Goal: Check status

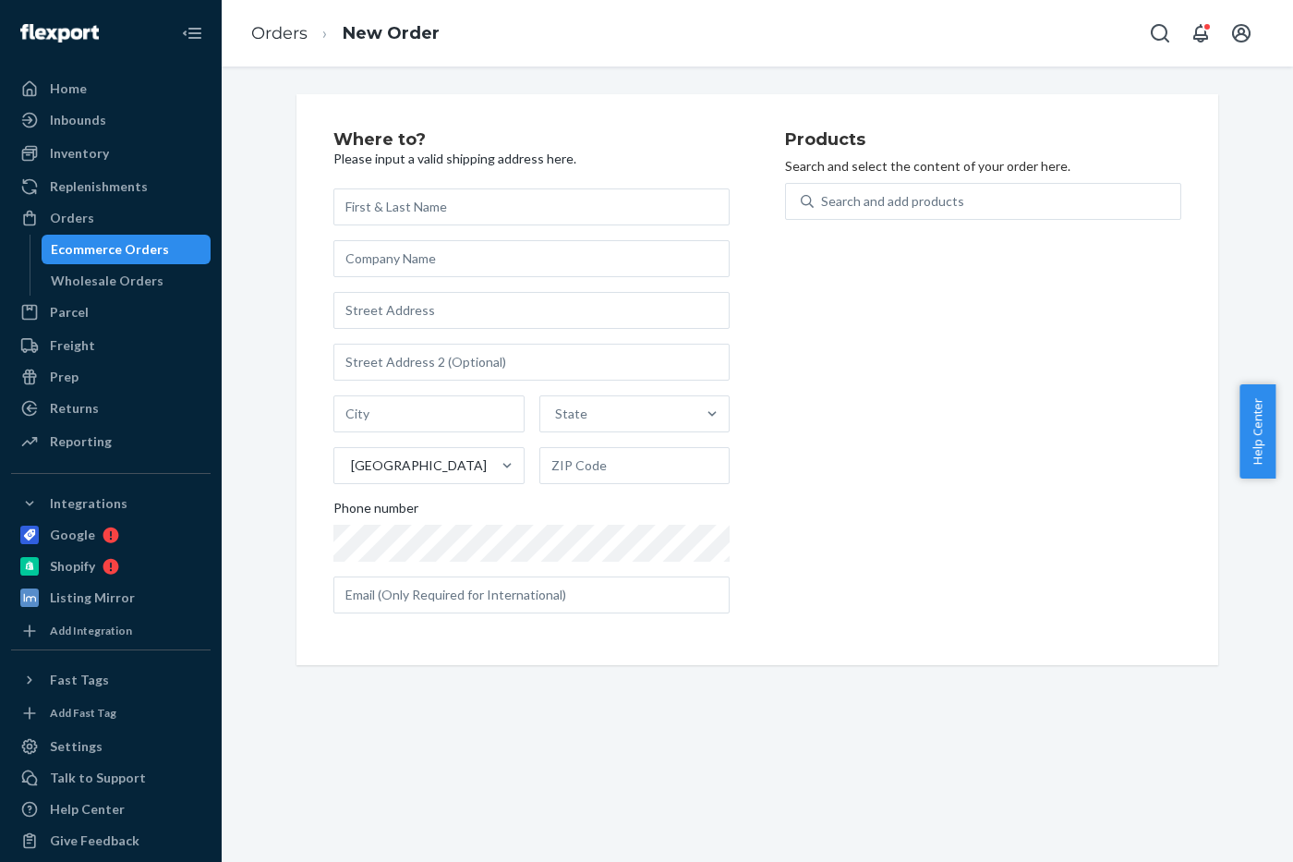
click at [69, 236] on div "Ecommerce Orders" at bounding box center [126, 249] width 166 height 26
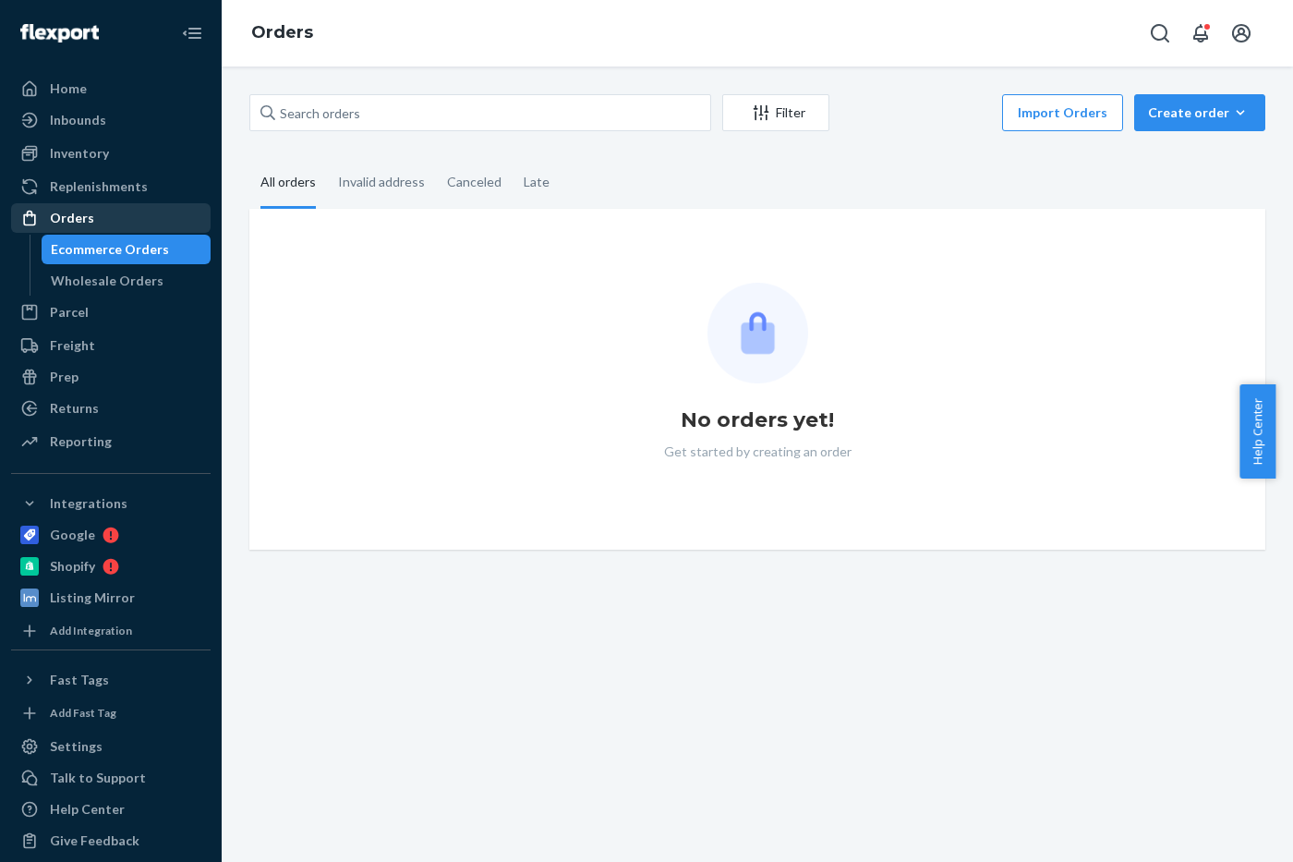
click at [66, 225] on div "Orders" at bounding box center [72, 218] width 44 height 18
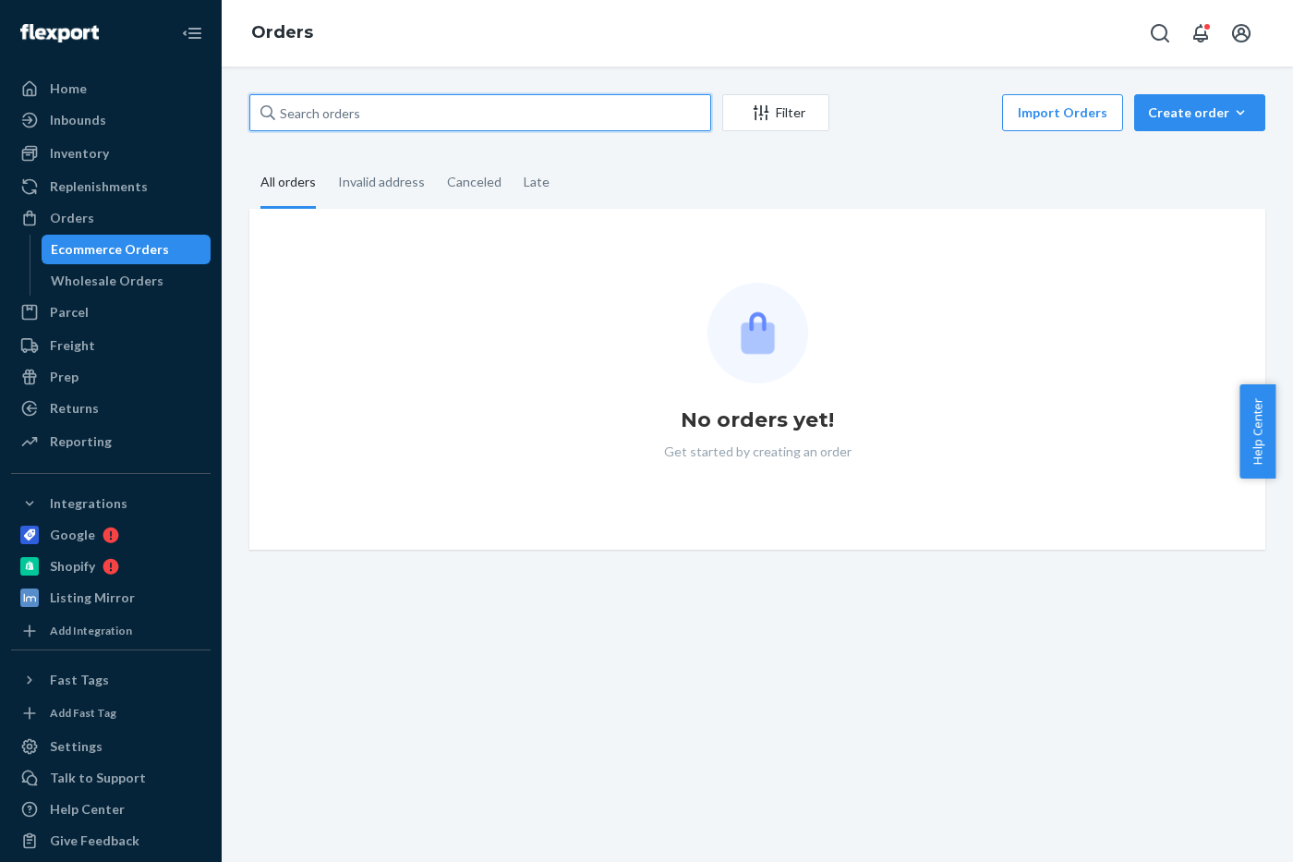
click at [345, 127] on input "text" at bounding box center [480, 112] width 462 height 37
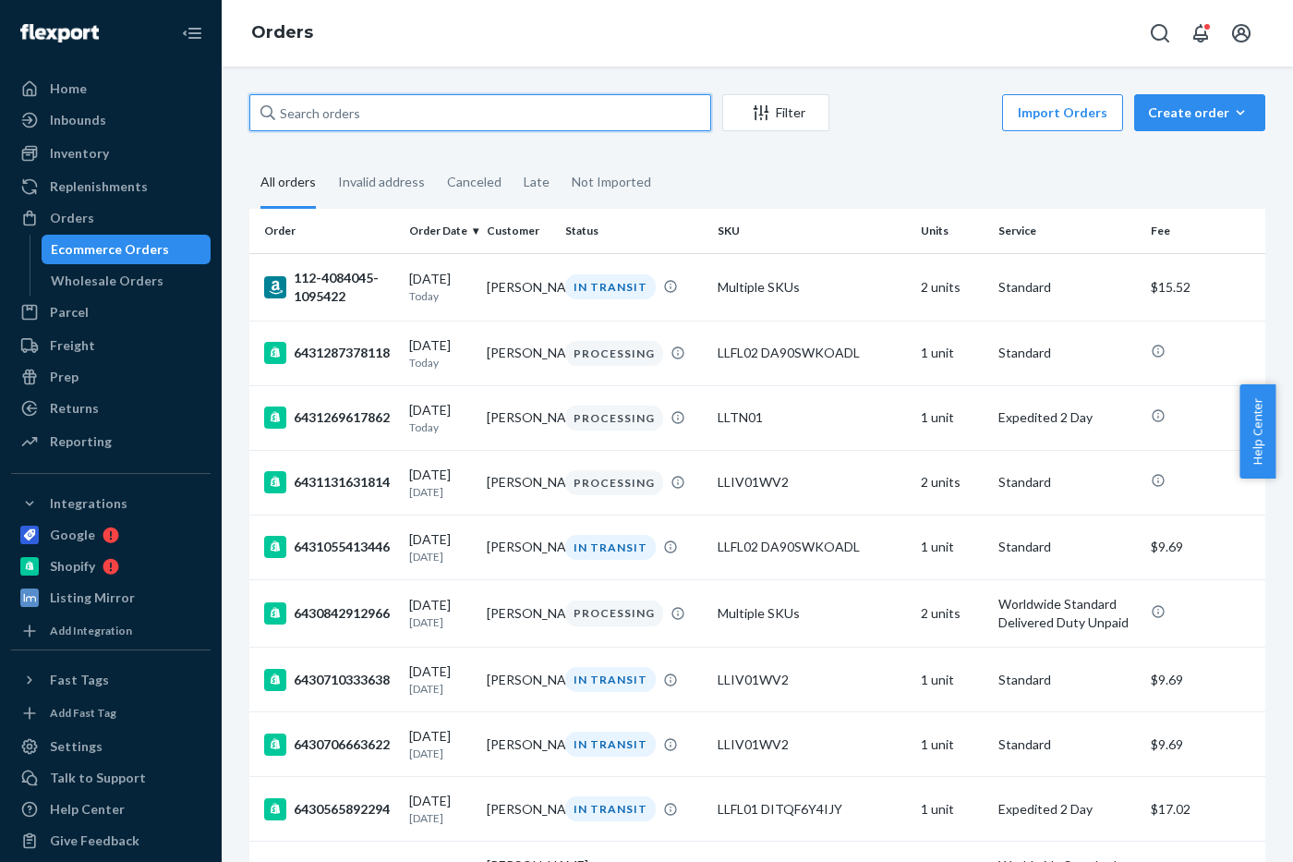
paste input "B1FKBECOEX"
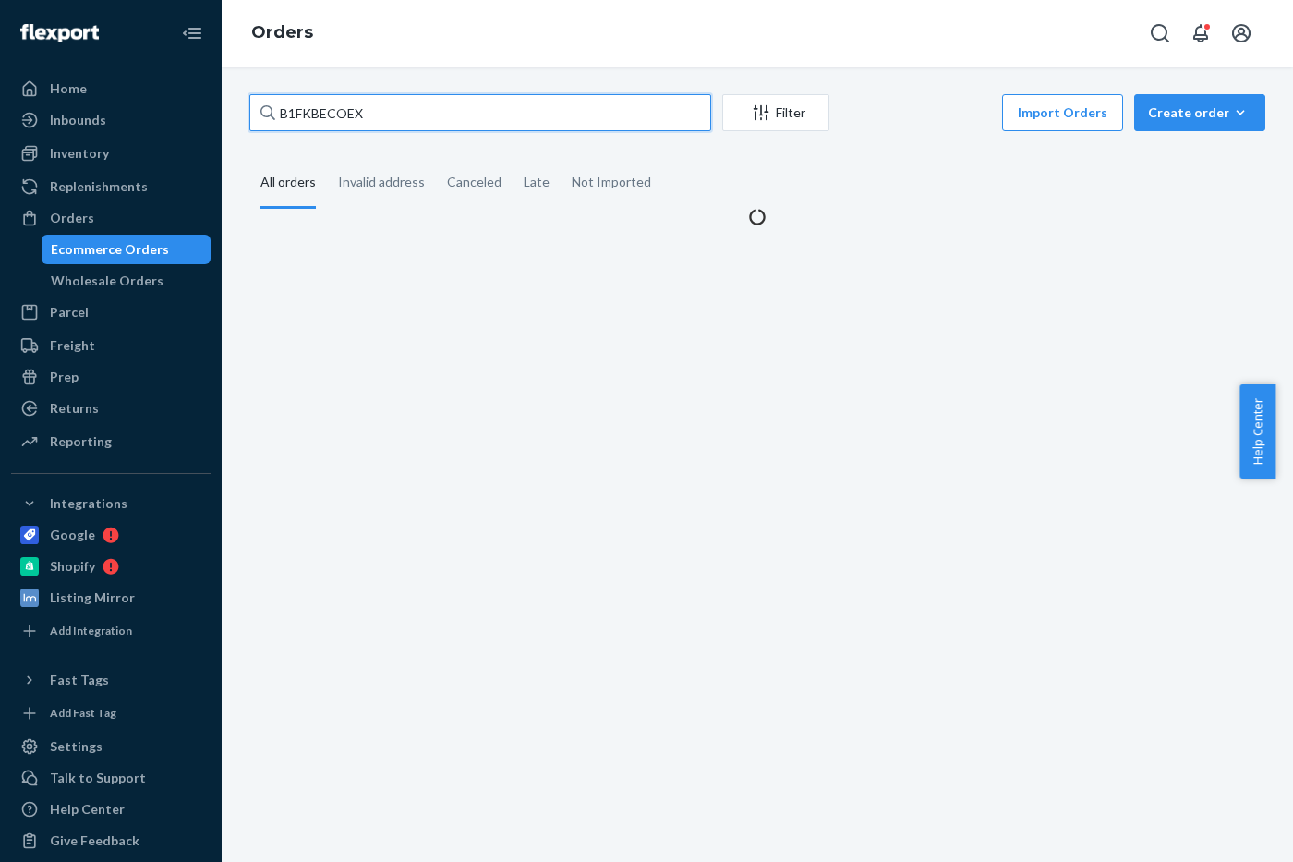
type input "B1FKBECOEX"
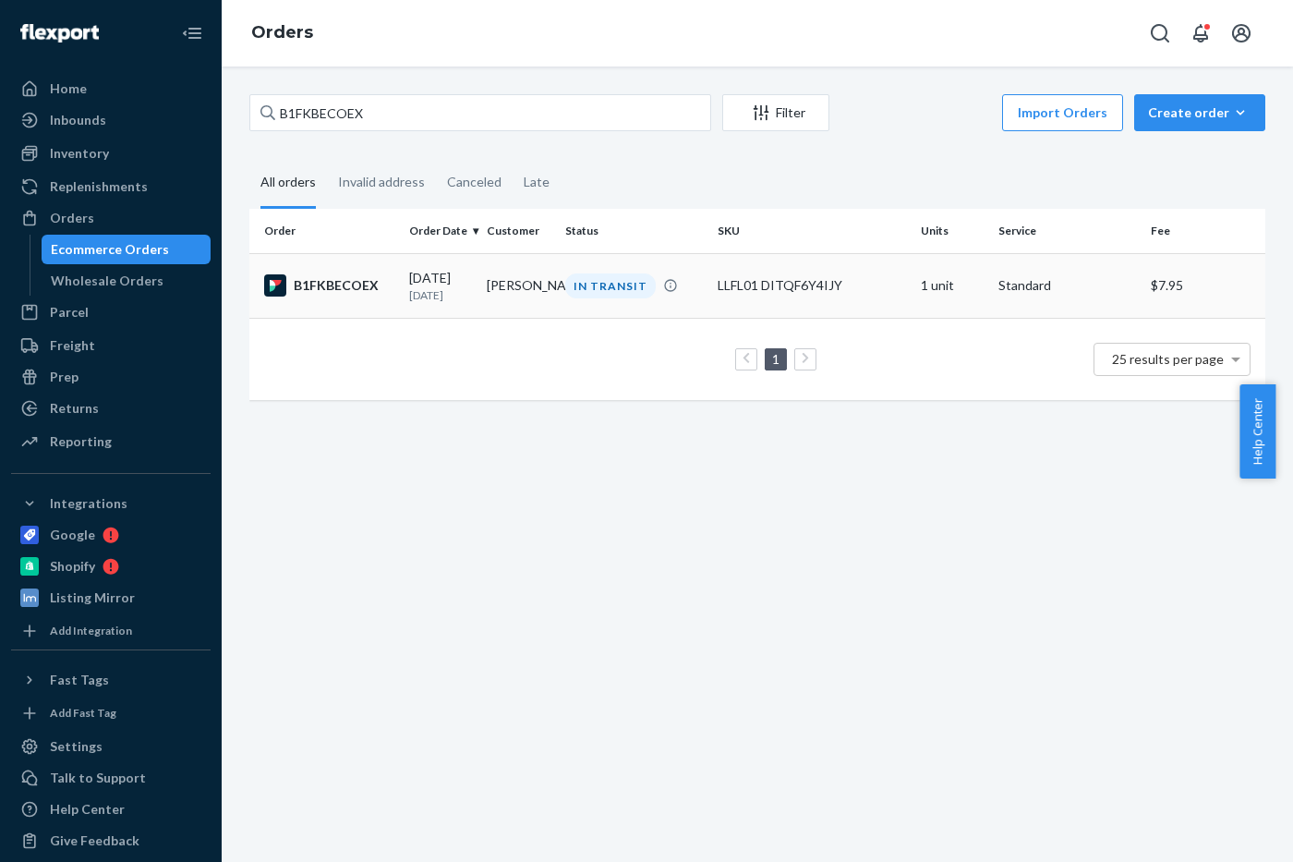
click at [360, 280] on div "B1FKBECOEX" at bounding box center [329, 285] width 130 height 22
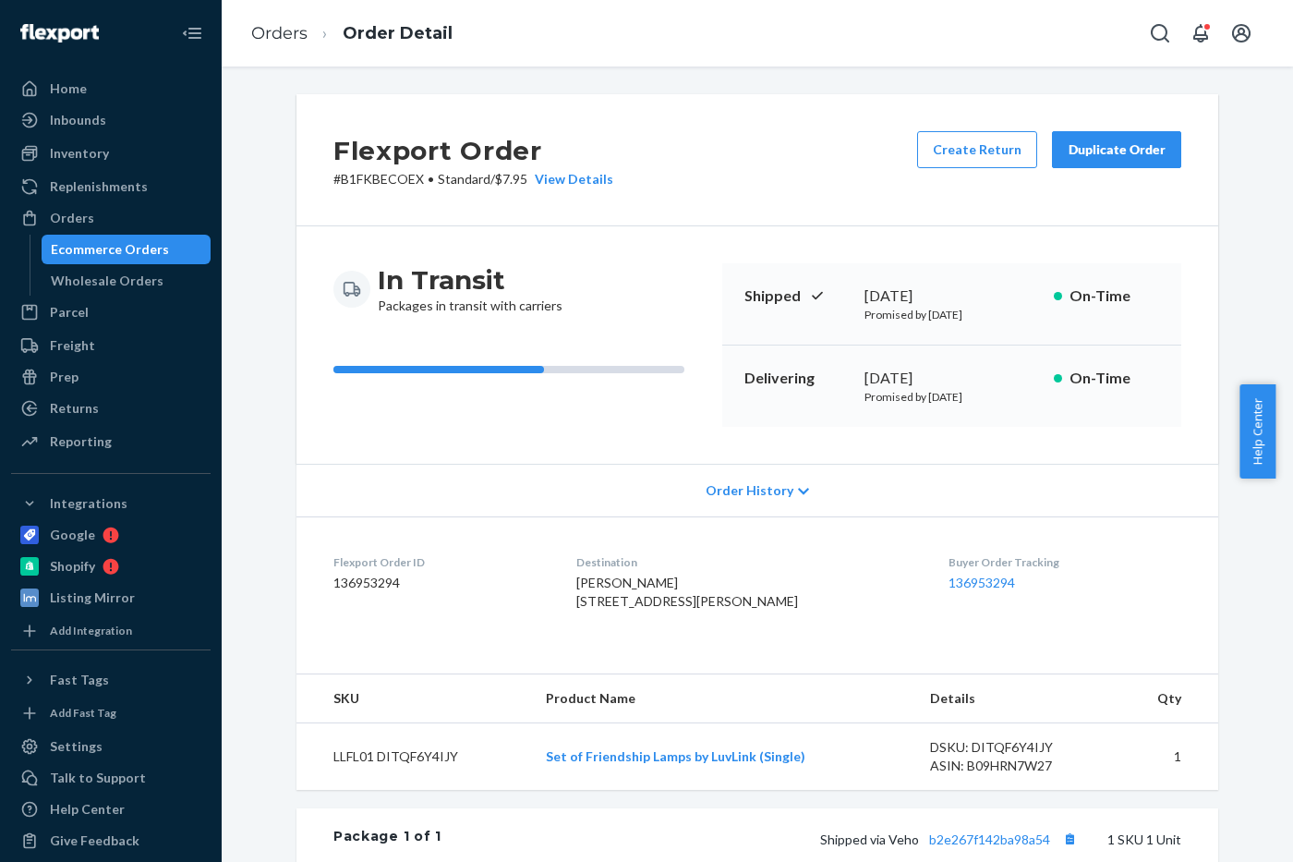
click at [750, 487] on span "Order History" at bounding box center [750, 490] width 88 height 18
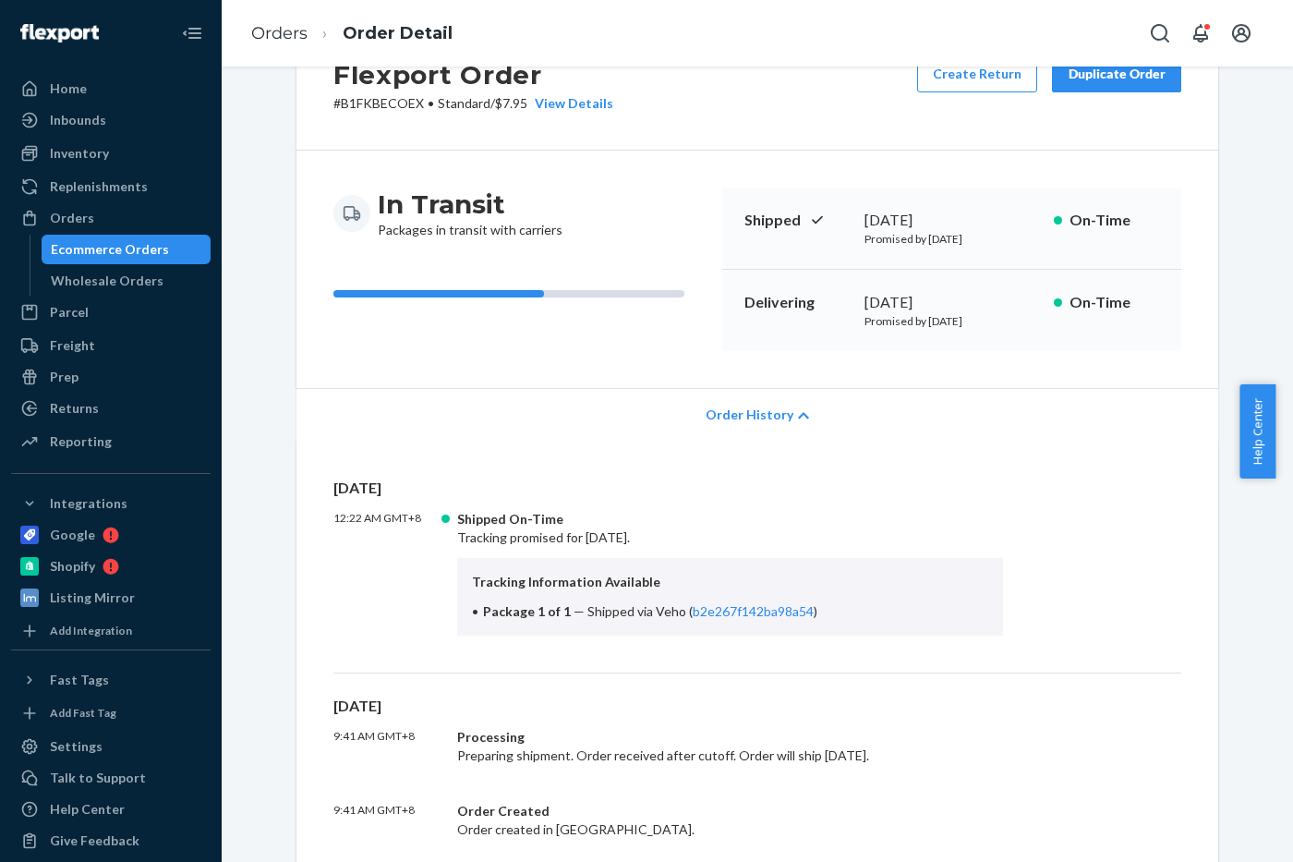
scroll to position [115, 0]
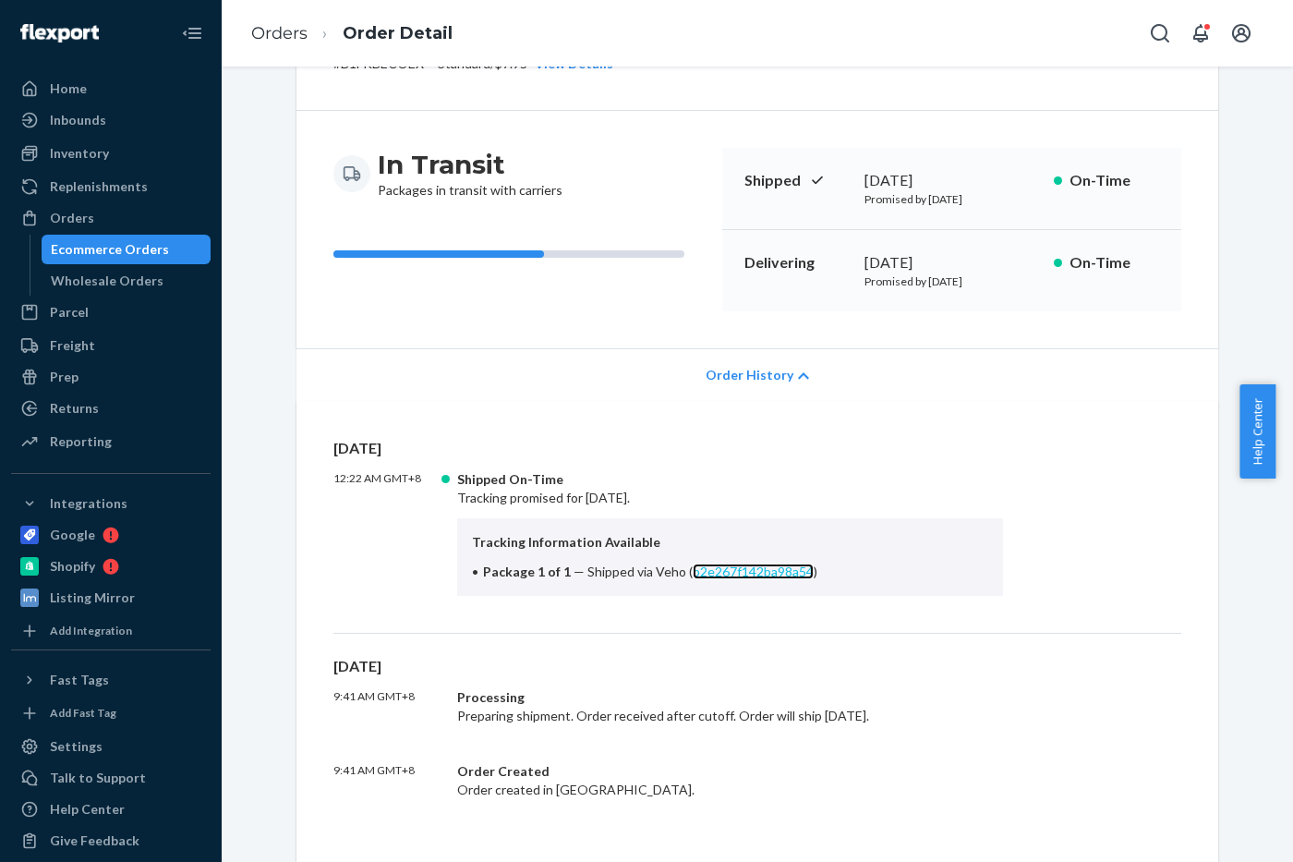
click at [709, 577] on link "b2e267f142ba98a54" at bounding box center [753, 572] width 121 height 16
click at [107, 222] on div "Orders" at bounding box center [111, 218] width 196 height 26
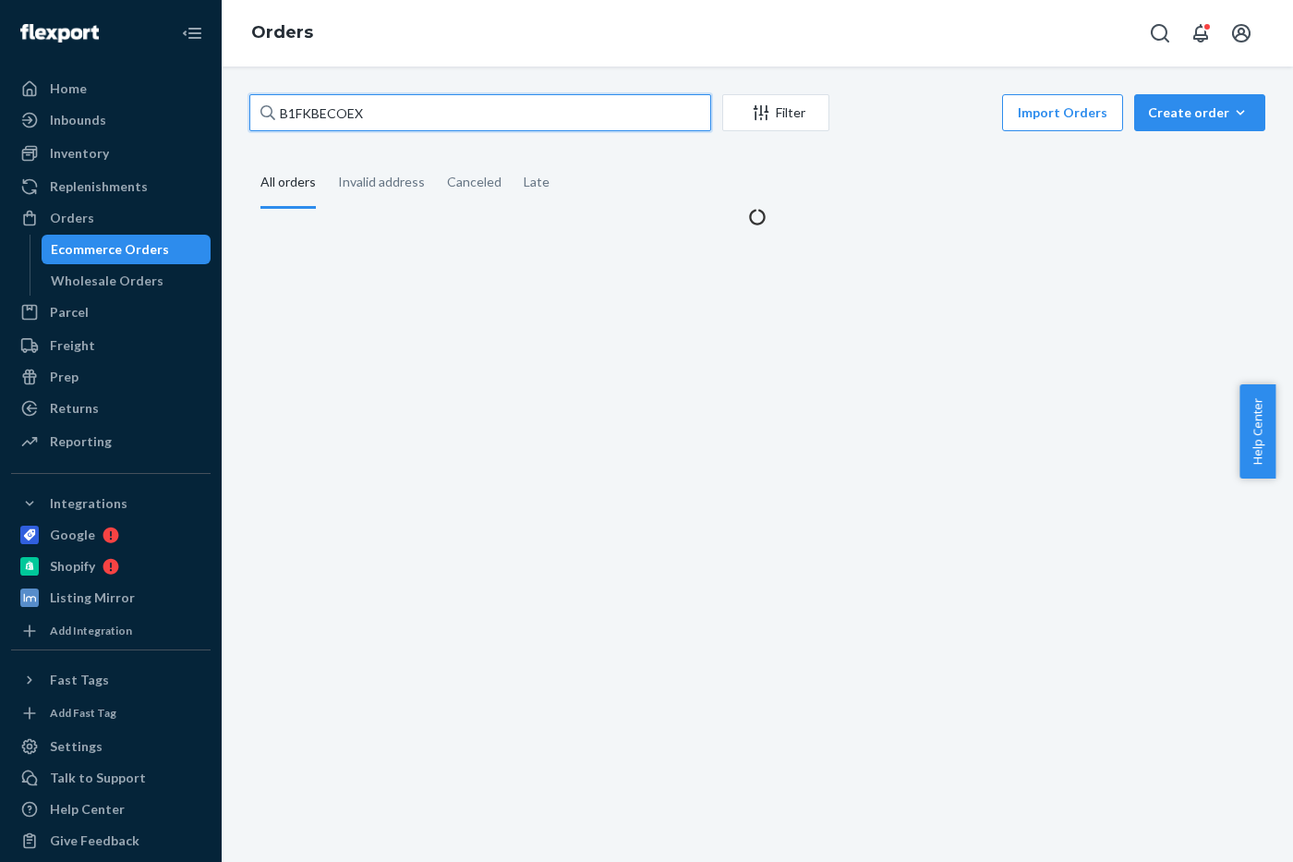
drag, startPoint x: 423, startPoint y: 110, endPoint x: -473, endPoint y: 17, distance: 900.9
click at [0, 17] on html "Home Inbounds Shipping Plans Problems Inventory Products Replenishments Orders …" at bounding box center [646, 431] width 1293 height 862
paste input "HJTYNTIJXL"
type input "HJTYNTIJXL"
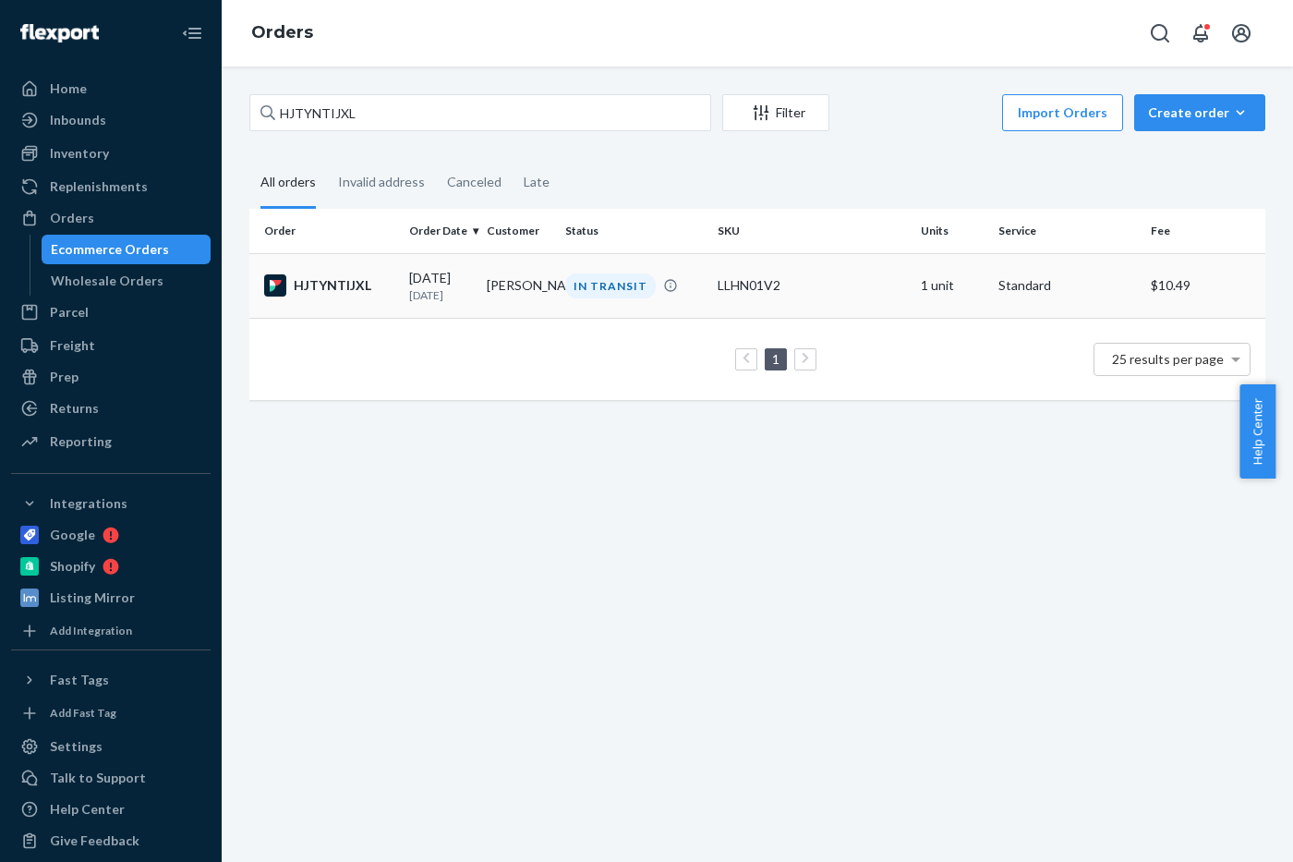
click at [496, 288] on td "[PERSON_NAME]" at bounding box center [518, 285] width 78 height 65
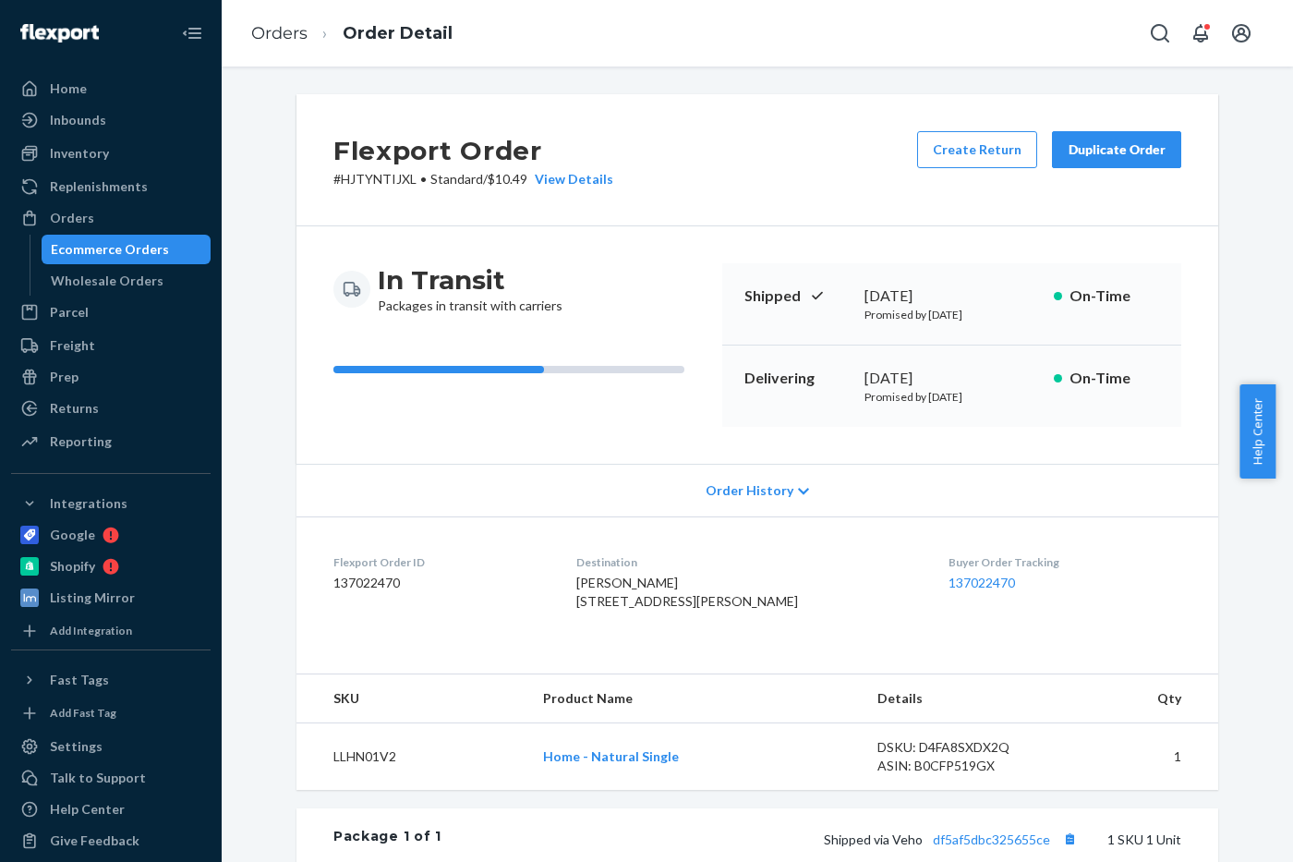
drag, startPoint x: 745, startPoint y: 492, endPoint x: 732, endPoint y: 513, distance: 24.1
click at [744, 496] on span "Order History" at bounding box center [750, 490] width 88 height 18
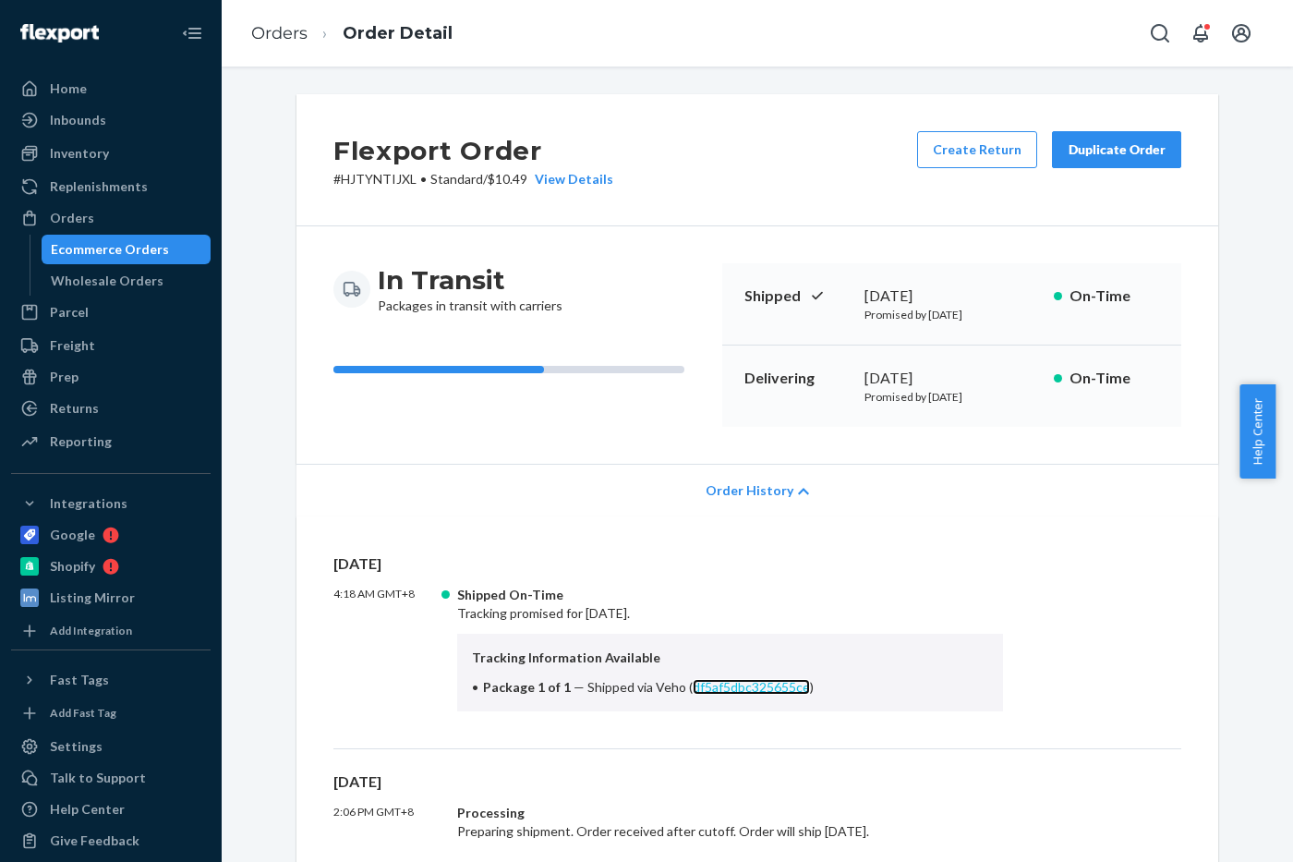
click at [755, 689] on link "df5af5dbc325655ce" at bounding box center [751, 687] width 117 height 16
